Goal: Information Seeking & Learning: Learn about a topic

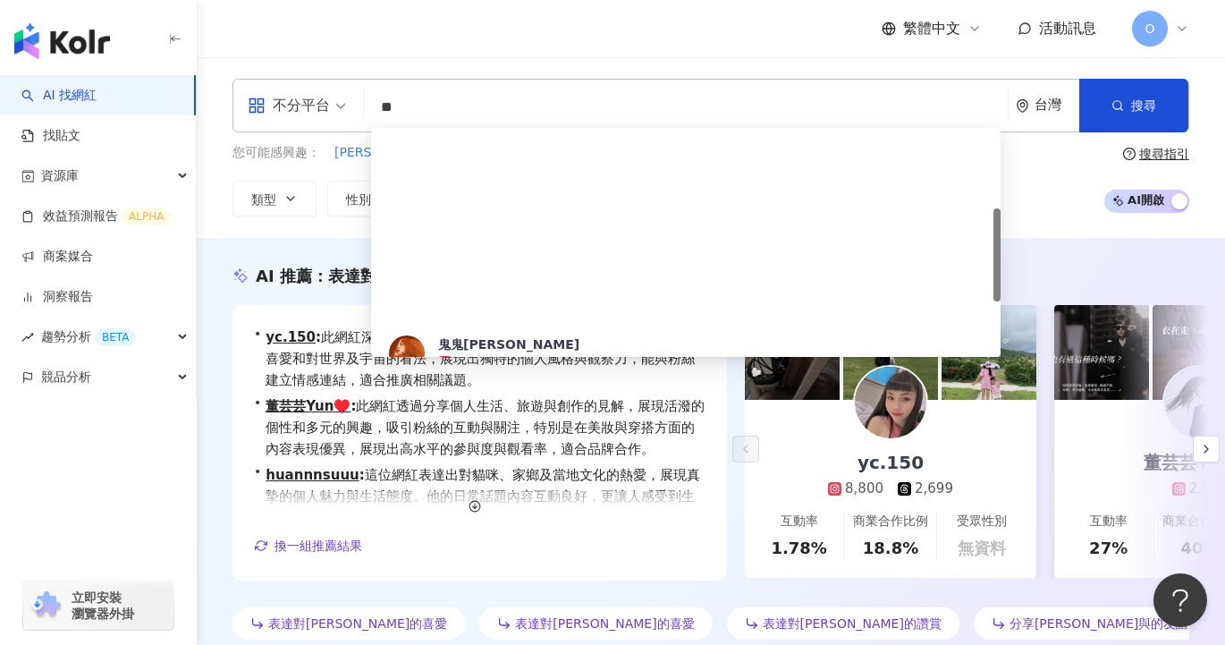
click at [423, 111] on input "**" at bounding box center [686, 107] width 630 height 34
type input "***"
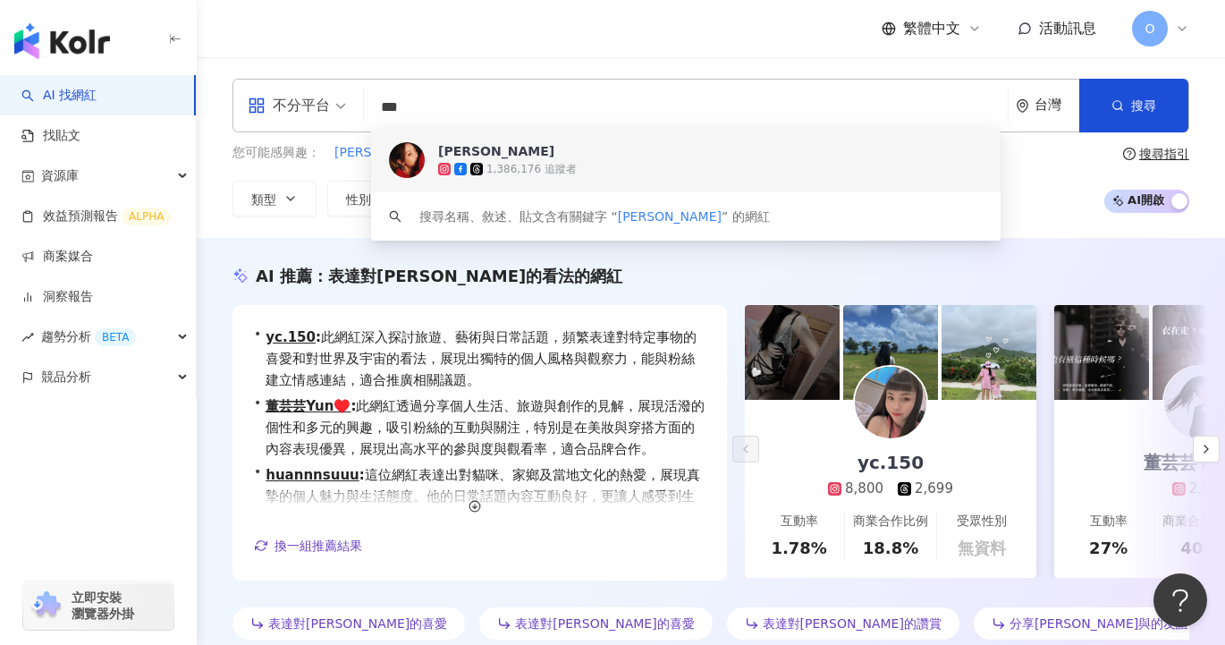
click at [461, 161] on div "1,386,176 追蹤者" at bounding box center [734, 169] width 592 height 18
